Goal: Task Accomplishment & Management: Complete application form

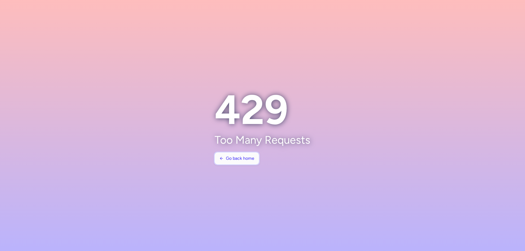
click at [237, 158] on span "Go back home" at bounding box center [240, 158] width 28 height 5
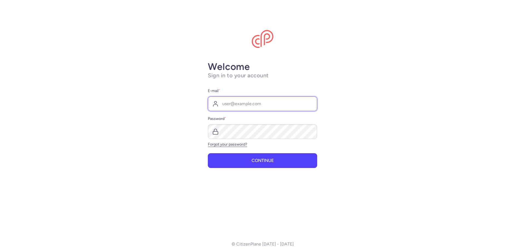
click at [232, 105] on input "E-mail *" at bounding box center [262, 103] width 109 height 15
drag, startPoint x: 239, startPoint y: 99, endPoint x: 201, endPoint y: 101, distance: 37.2
click at [240, 98] on input "E-mail *" at bounding box center [262, 103] width 109 height 15
paste input "[EMAIL_ADDRESS][DOMAIN_NAME]"
type input "[EMAIL_ADDRESS][DOMAIN_NAME]"
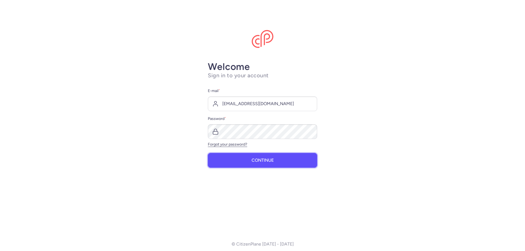
click at [257, 165] on button "Continue" at bounding box center [262, 160] width 109 height 15
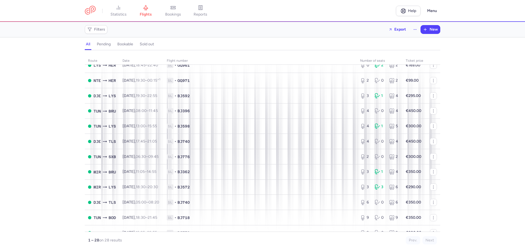
scroll to position [278, 0]
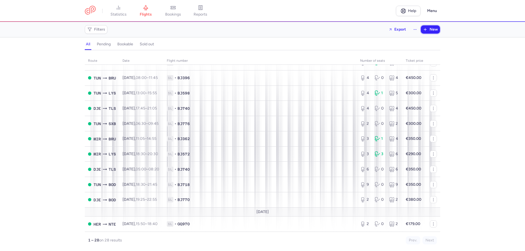
click at [425, 31] on icon "button" at bounding box center [425, 29] width 4 height 4
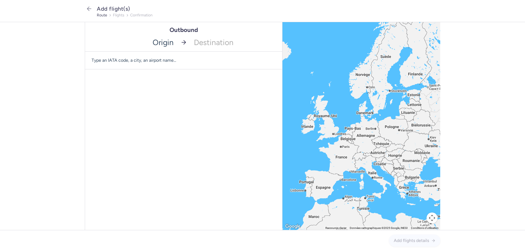
click at [161, 44] on input "-searchbox" at bounding box center [131, 42] width 92 height 18
type input "TUN"
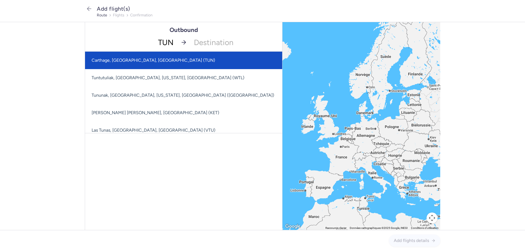
click at [176, 60] on span "Carthage, [GEOGRAPHIC_DATA], [GEOGRAPHIC_DATA] (TUN)" at bounding box center [201, 60] width 232 height 17
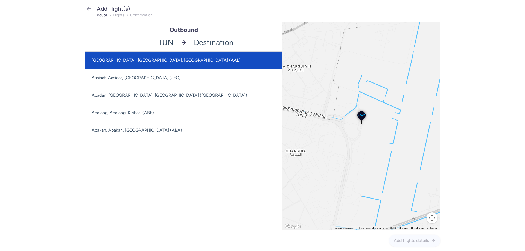
click at [226, 43] on input "-searchbox" at bounding box center [236, 42] width 92 height 18
type input "SXB"
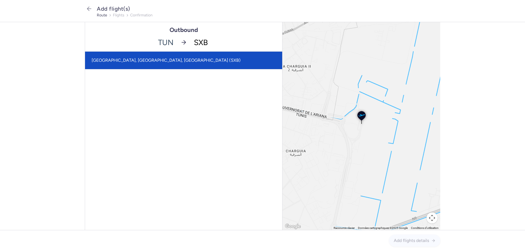
click at [201, 57] on span "[GEOGRAPHIC_DATA], [GEOGRAPHIC_DATA], [GEOGRAPHIC_DATA] (SXB)" at bounding box center [183, 60] width 197 height 17
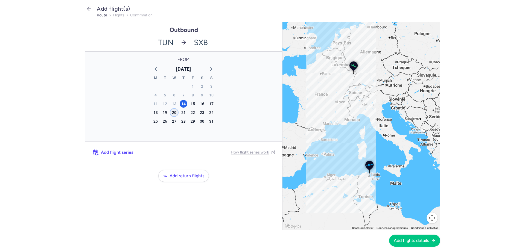
click at [175, 113] on div "20" at bounding box center [174, 113] width 8 height 8
click at [414, 243] on span "Add flights details" at bounding box center [411, 240] width 35 height 5
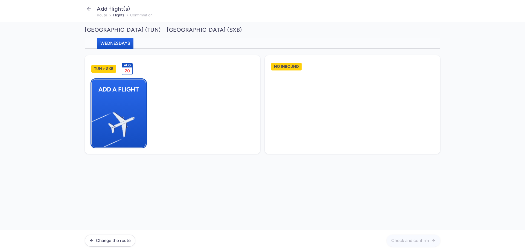
click at [124, 114] on img "button" at bounding box center [94, 122] width 92 height 85
select select "23"
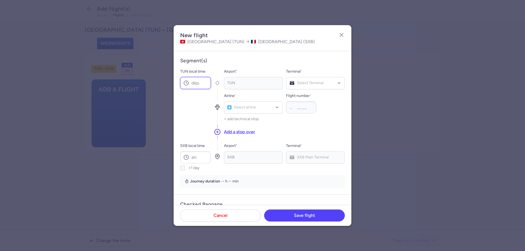
click at [204, 83] on input "TUN local time" at bounding box center [195, 83] width 31 height 12
type input "14:45"
drag, startPoint x: 302, startPoint y: 93, endPoint x: 300, endPoint y: 96, distance: 3.7
click at [301, 94] on span "Charter Terminal" at bounding box center [303, 94] width 28 height 5
click at [302, 105] on span "[GEOGRAPHIC_DATA]" at bounding box center [308, 105] width 39 height 5
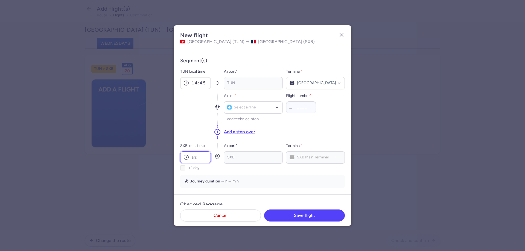
click at [200, 158] on input "SXB local time" at bounding box center [195, 157] width 31 height 12
type input "18:00"
type input "BJ"
click at [249, 119] on span "Nouvelair" at bounding box center [243, 120] width 16 height 4
type input "776"
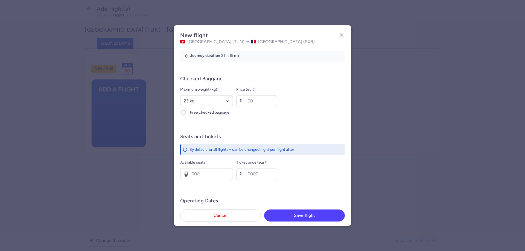
scroll to position [109, 0]
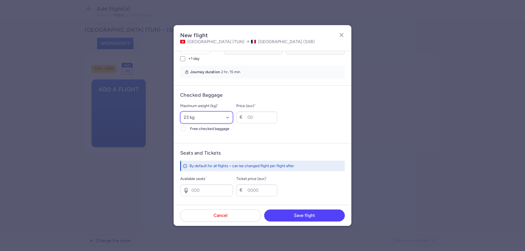
click at [205, 116] on select "Select an option 15 kg 16 kg 17 kg 18 kg 19 kg 20 kg 21 kg 22 kg 23 kg 24 kg 25…" at bounding box center [206, 117] width 53 height 12
select select "25"
click at [180, 111] on select "Select an option 15 kg 16 kg 17 kg 18 kg 19 kg 20 kg 21 kg 22 kg 23 kg 24 kg 25…" at bounding box center [206, 117] width 53 height 12
click at [197, 125] on div "Maximum weight (kg) * Select an option 15 kg 16 kg 17 kg 18 kg 19 kg 20 kg 21 k…" at bounding box center [206, 118] width 53 height 30
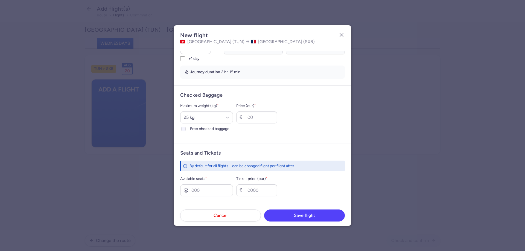
click at [197, 127] on span "Free checked baggage" at bounding box center [211, 129] width 43 height 7
click at [186, 127] on input "Free checked baggage" at bounding box center [183, 129] width 4 height 4
checkbox input "true"
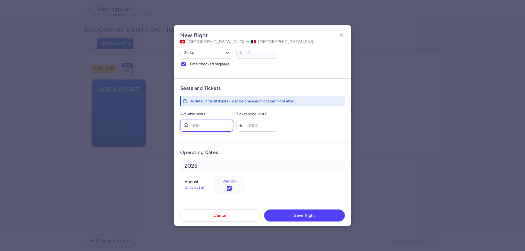
click at [221, 128] on input "Available seats *" at bounding box center [206, 126] width 53 height 12
type input "2"
click at [265, 128] on input "Ticket price (eur) *" at bounding box center [256, 126] width 41 height 12
type input "250"
click at [316, 216] on button "Save flight" at bounding box center [304, 215] width 81 height 12
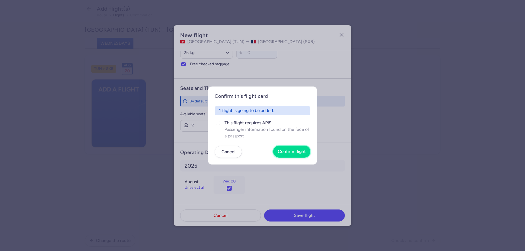
click at [295, 155] on button "Confirm flight" at bounding box center [291, 152] width 37 height 12
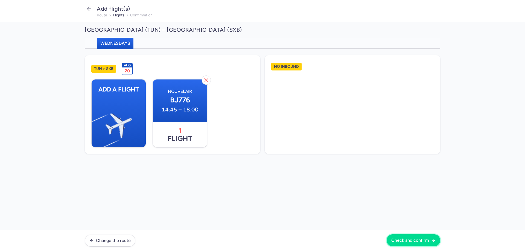
click at [416, 241] on span "Check and confirm" at bounding box center [410, 240] width 38 height 5
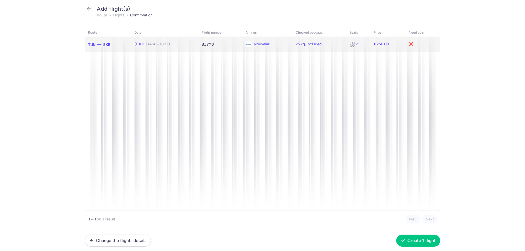
click at [147, 43] on span "[DATE] 14:45 – 18:00 +0" at bounding box center [151, 44] width 35 height 5
select select "25"
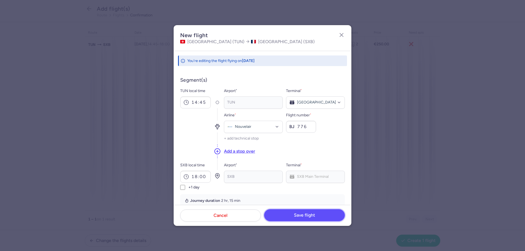
click at [318, 219] on button "Save flight" at bounding box center [304, 215] width 81 height 12
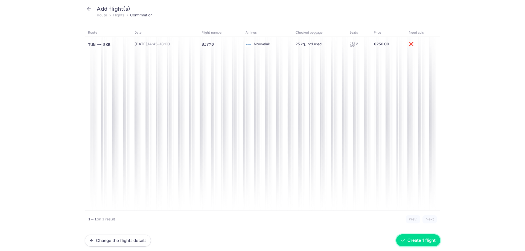
click at [423, 239] on span "Create 1 flight" at bounding box center [421, 240] width 28 height 5
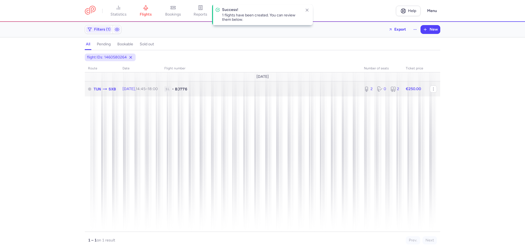
click at [125, 90] on span "[DATE] 14:45 – 18:00 +0" at bounding box center [139, 89] width 35 height 5
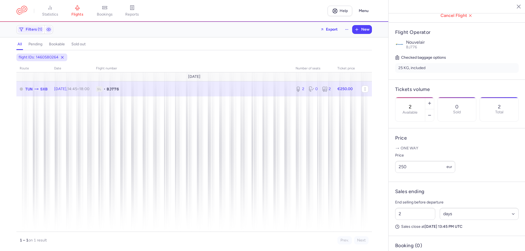
scroll to position [109, 0]
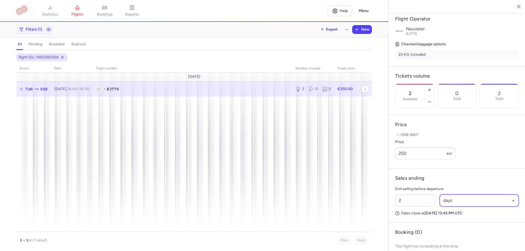
click at [475, 207] on select "Select an option hours days" at bounding box center [478, 201] width 79 height 12
select select "hours"
click at [439, 202] on select "Select an option hours days" at bounding box center [478, 201] width 79 height 12
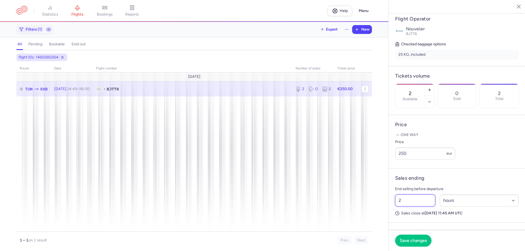
drag, startPoint x: 412, startPoint y: 207, endPoint x: 369, endPoint y: 200, distance: 43.3
click at [374, 204] on div "statistics flights bookings reports Help Menu Filters (1) Export New all pendin…" at bounding box center [262, 125] width 525 height 251
type input "1"
type input "8"
type input "6"
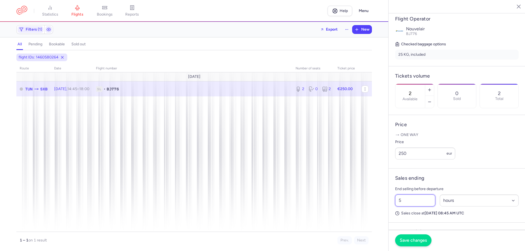
type input "5"
click at [413, 238] on button "Save changes" at bounding box center [413, 240] width 36 height 12
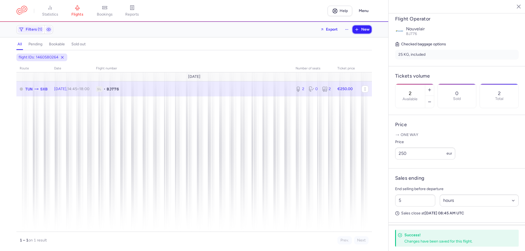
click at [367, 31] on span "New" at bounding box center [365, 29] width 8 height 4
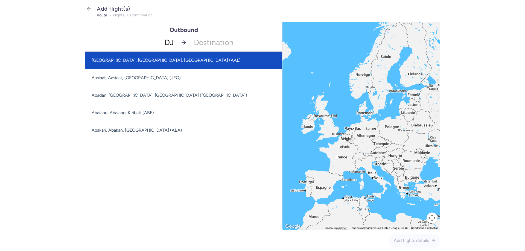
type input "DJE"
click at [157, 62] on span "[PERSON_NAME], [GEOGRAPHIC_DATA], [GEOGRAPHIC_DATA] (DJE)" at bounding box center [161, 60] width 139 height 5
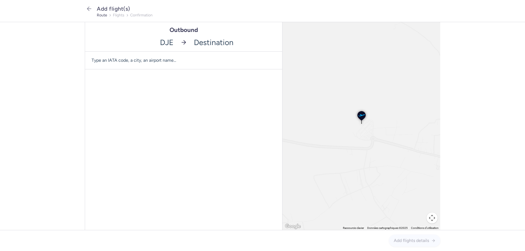
click at [201, 48] on input "-searchbox" at bounding box center [236, 42] width 92 height 18
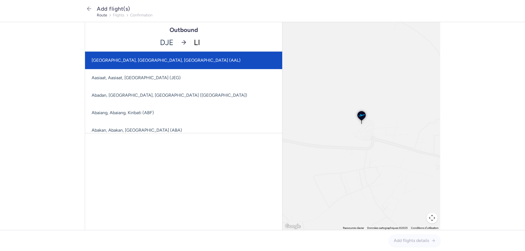
type input "LIL"
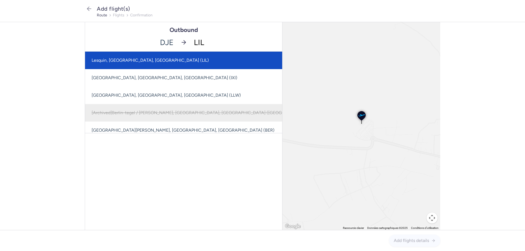
click at [161, 62] on span "Lesquin, [GEOGRAPHIC_DATA], [GEOGRAPHIC_DATA] (LIL)" at bounding box center [202, 60] width 235 height 17
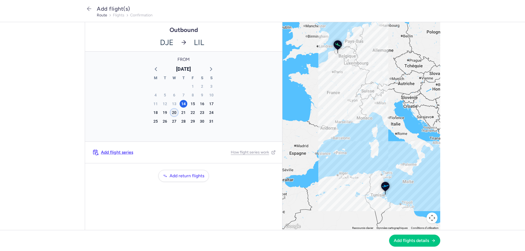
click at [176, 113] on div "20" at bounding box center [174, 113] width 8 height 8
click at [422, 242] on span "Add flights details" at bounding box center [411, 240] width 35 height 5
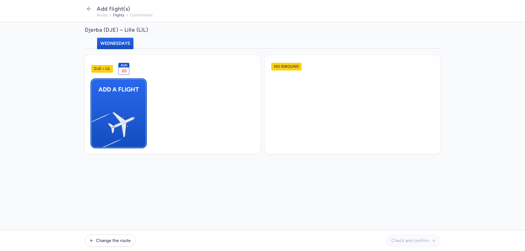
click at [142, 105] on button "Add a flight" at bounding box center [118, 113] width 55 height 68
select select "23"
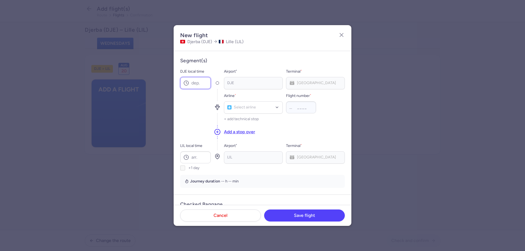
click at [201, 83] on input "DJE local time" at bounding box center [195, 83] width 31 height 12
type input "06:00"
type input "BJ"
click at [241, 123] on span "Nouvelair (BJ)" at bounding box center [253, 120] width 58 height 12
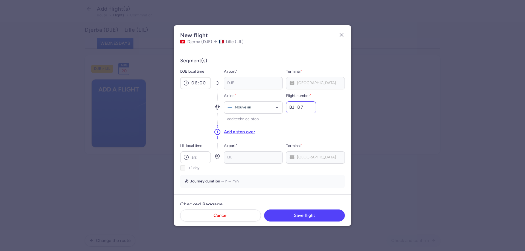
type input "8"
type input "762"
click at [204, 158] on input "LIL local time" at bounding box center [195, 157] width 31 height 12
type input "10:00"
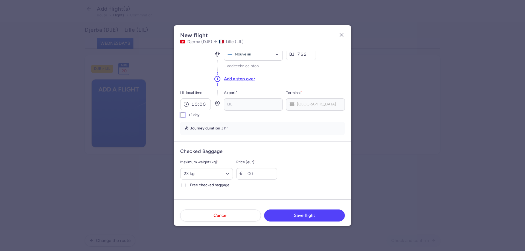
scroll to position [82, 0]
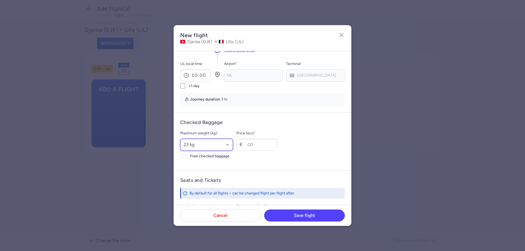
click at [199, 142] on select "Select an option 15 kg 16 kg 17 kg 18 kg 19 kg 20 kg 21 kg 22 kg 23 kg 24 kg 25…" at bounding box center [206, 145] width 53 height 12
select select "25"
click at [180, 139] on select "Select an option 15 kg 16 kg 17 kg 18 kg 19 kg 20 kg 21 kg 22 kg 23 kg 24 kg 25…" at bounding box center [206, 145] width 53 height 12
click at [187, 154] on label "Free checked baggage" at bounding box center [206, 156] width 53 height 7
click at [186, 154] on input "Free checked baggage" at bounding box center [183, 156] width 4 height 4
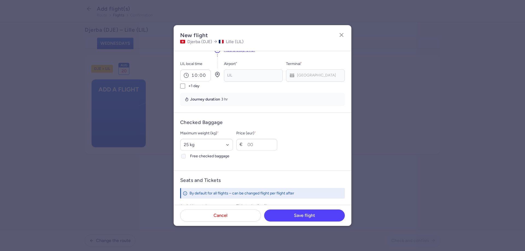
checkbox input "true"
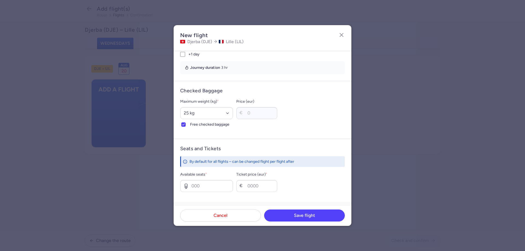
scroll to position [164, 0]
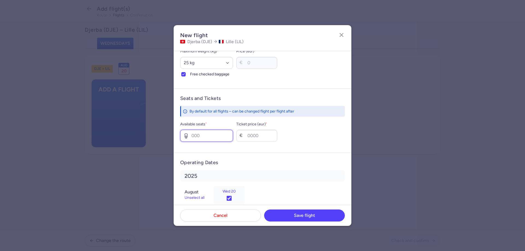
click at [226, 137] on input "Available seats *" at bounding box center [206, 136] width 53 height 12
type input "4"
type input "350"
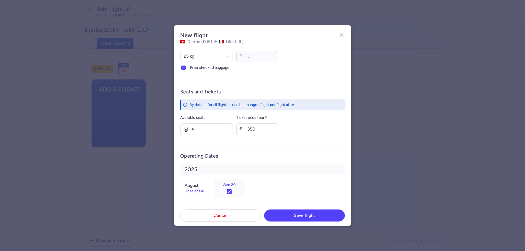
scroll to position [174, 0]
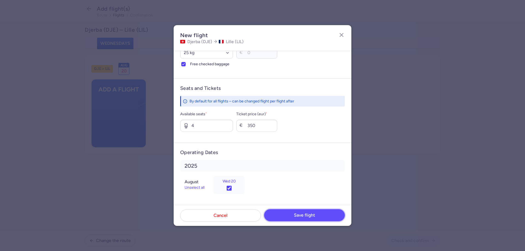
click at [307, 217] on span "Save flight" at bounding box center [304, 215] width 21 height 5
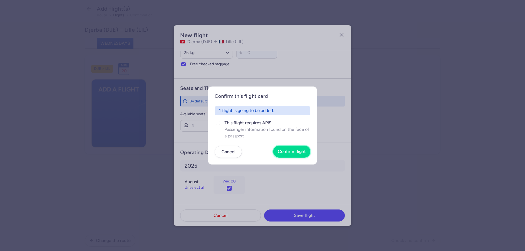
click at [290, 152] on span "Confirm flight" at bounding box center [292, 151] width 28 height 5
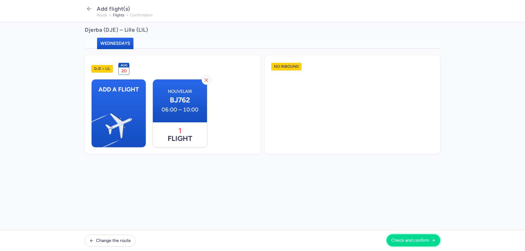
click at [414, 241] on span "Check and confirm" at bounding box center [410, 240] width 38 height 5
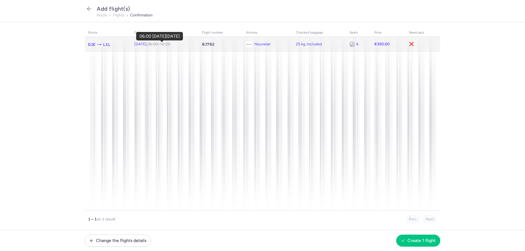
click at [158, 45] on time "06:00" at bounding box center [152, 44] width 11 height 5
select select "25"
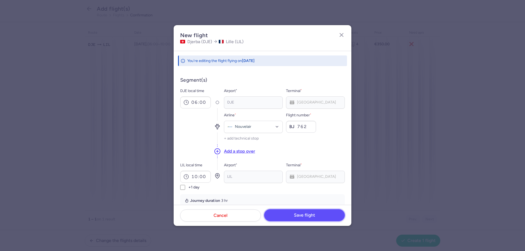
click at [331, 217] on button "Save flight" at bounding box center [304, 215] width 81 height 12
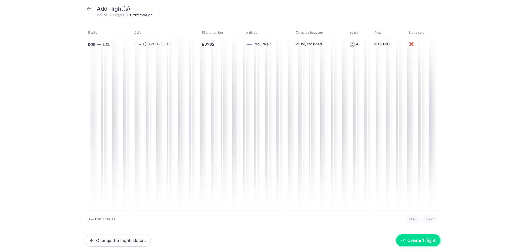
click at [425, 240] on span "Create 1 flight" at bounding box center [421, 240] width 28 height 5
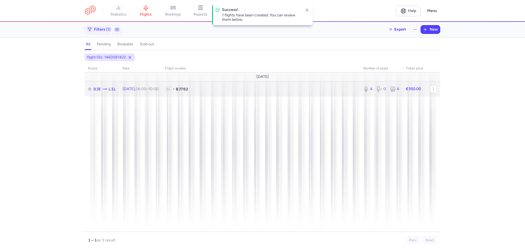
click at [360, 84] on td "[DATE] 06:00 – 10:00 +0" at bounding box center [381, 88] width 42 height 15
select select "hours"
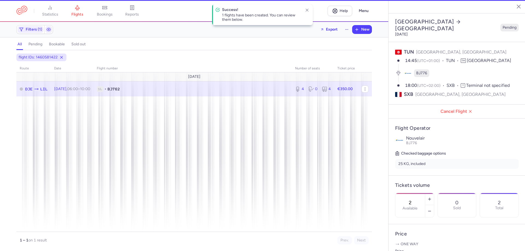
type input "4"
type input "2"
select select "days"
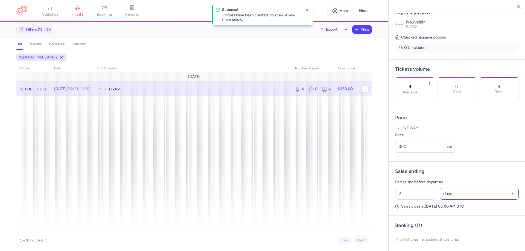
scroll to position [125, 0]
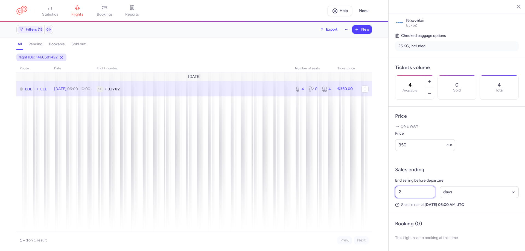
click at [410, 189] on input "2" at bounding box center [415, 192] width 40 height 12
drag, startPoint x: 397, startPoint y: 189, endPoint x: 382, endPoint y: 188, distance: 15.6
click at [382, 188] on div "statistics flights bookings reports Help Menu Filters (1) Export New all pendin…" at bounding box center [262, 125] width 525 height 251
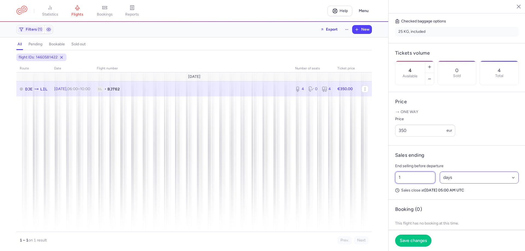
type input "1"
click at [451, 184] on select "Select an option hours days" at bounding box center [478, 178] width 79 height 12
select select "hours"
click at [439, 184] on select "Select an option hours days" at bounding box center [478, 178] width 79 height 12
drag, startPoint x: 413, startPoint y: 194, endPoint x: 365, endPoint y: 185, distance: 48.8
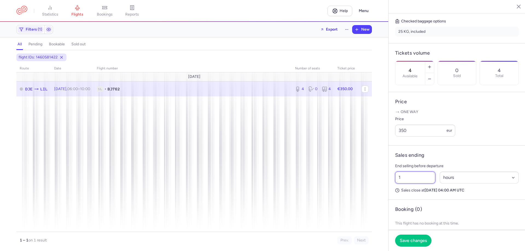
click at [365, 186] on div "statistics flights bookings reports Help Menu Filters (1) Export New all pendin…" at bounding box center [262, 125] width 525 height 251
type input "2"
type input "1"
type input "9"
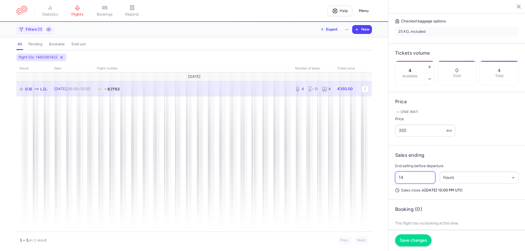
type input "14"
click at [412, 238] on span "Save changes" at bounding box center [413, 240] width 27 height 5
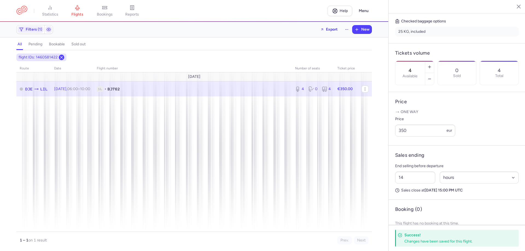
click at [60, 57] on icon at bounding box center [61, 57] width 4 height 4
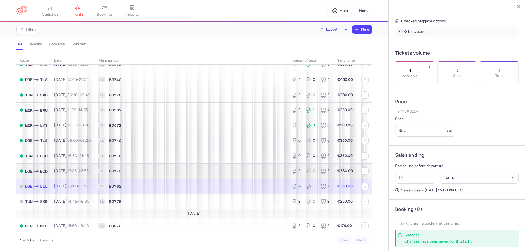
scroll to position [308, 0]
